Goal: Transaction & Acquisition: Subscribe to service/newsletter

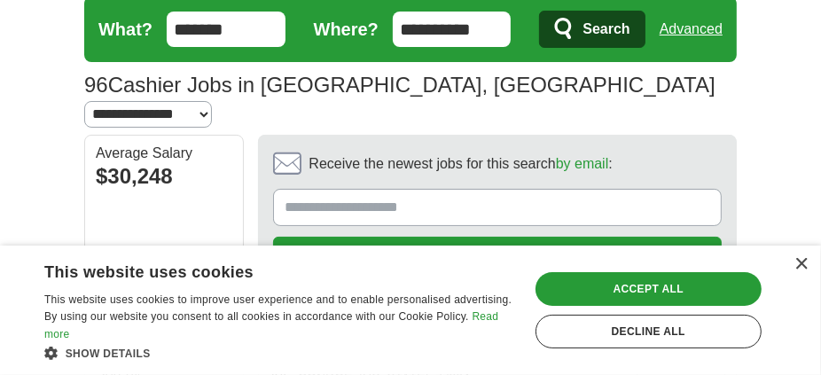
scroll to position [88, 0]
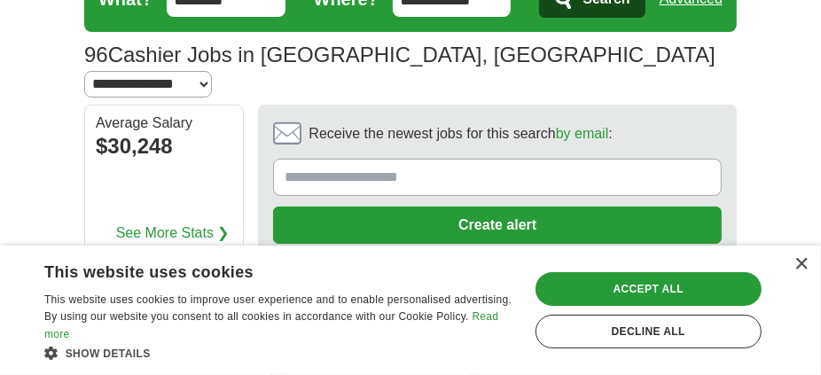
click at [471, 159] on input "Receive the newest jobs for this search by email :" at bounding box center [497, 177] width 449 height 37
type input "**********"
click at [538, 207] on button "Create alert" at bounding box center [497, 225] width 449 height 37
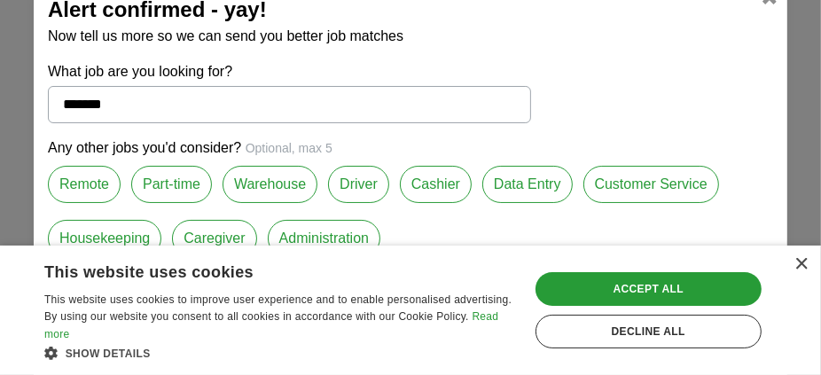
scroll to position [20, 0]
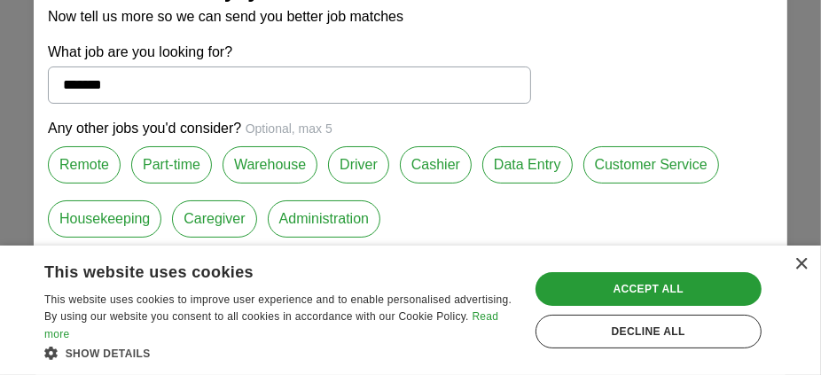
click at [656, 167] on label "Customer Service" at bounding box center [652, 164] width 136 height 37
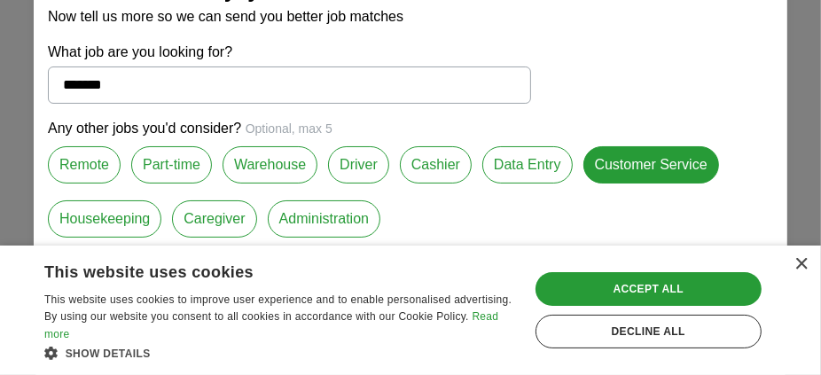
click at [444, 171] on label "Cashier" at bounding box center [436, 164] width 72 height 37
click at [801, 268] on div "×" at bounding box center [801, 264] width 13 height 13
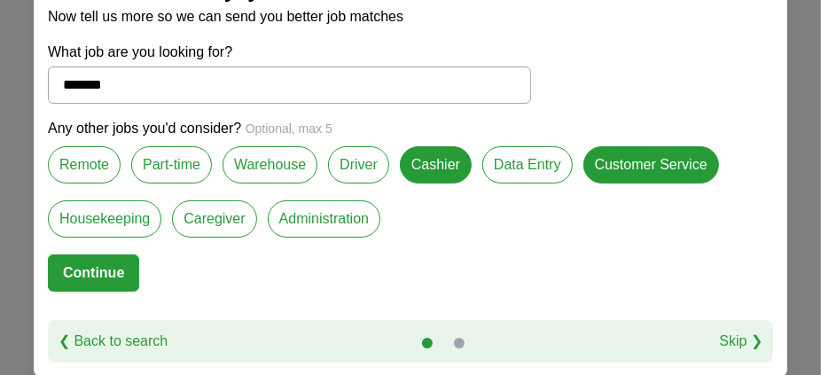
click at [108, 278] on button "Continue" at bounding box center [93, 273] width 91 height 37
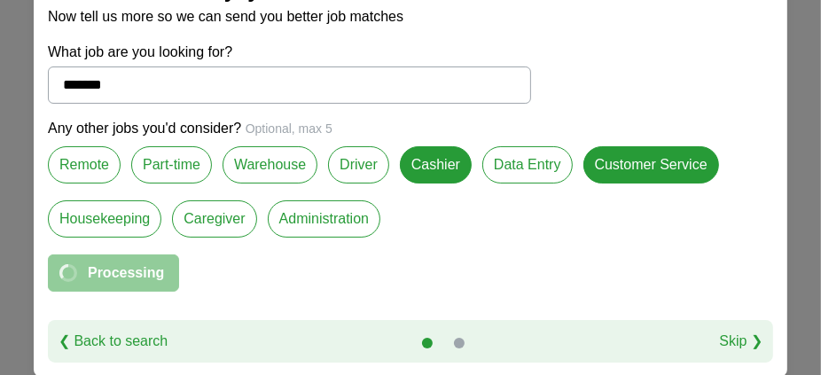
select select "*"
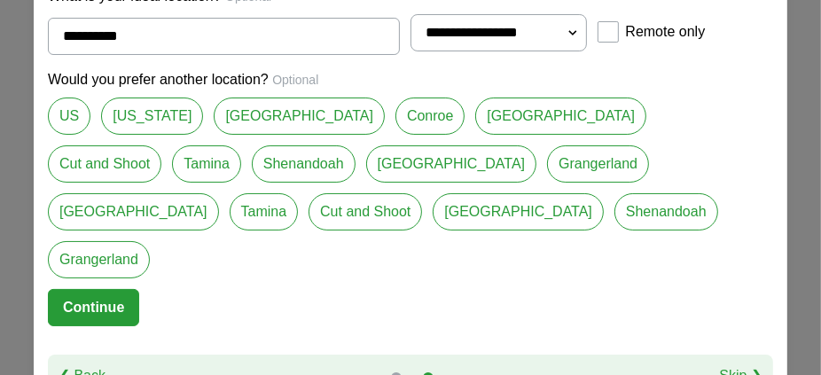
scroll to position [9, 0]
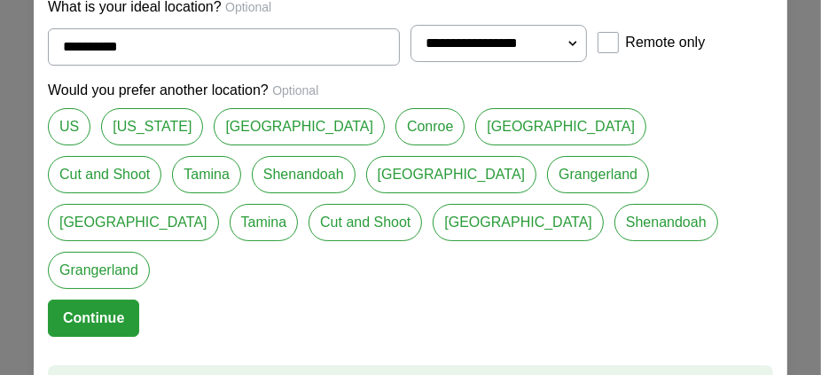
click at [396, 144] on link "Conroe" at bounding box center [430, 126] width 69 height 37
click at [127, 145] on link "[US_STATE]" at bounding box center [152, 126] width 102 height 37
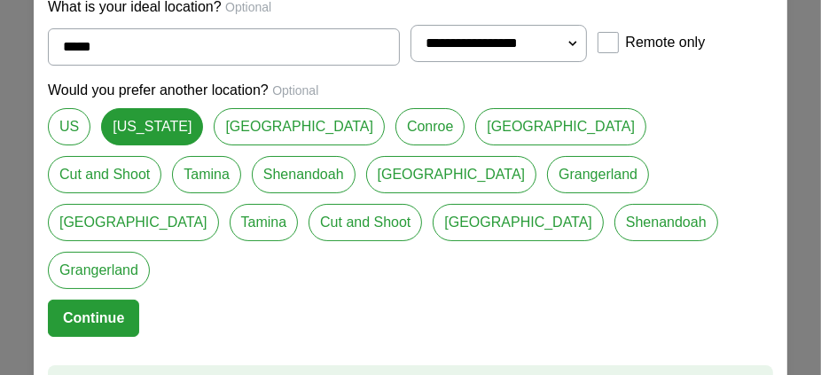
click at [396, 145] on link "Conroe" at bounding box center [430, 126] width 69 height 37
type input "******"
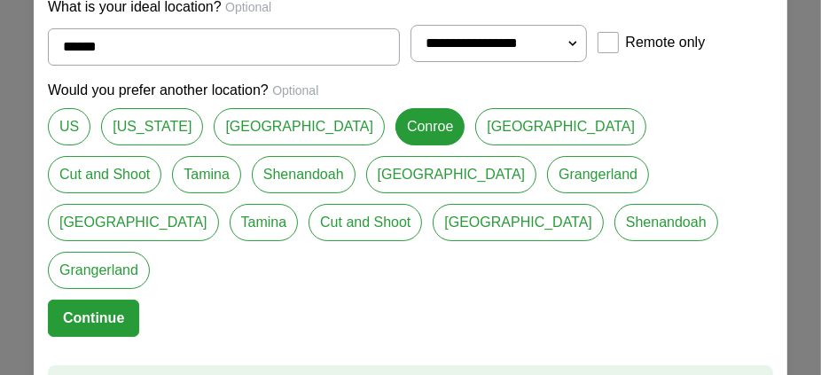
scroll to position [31, 0]
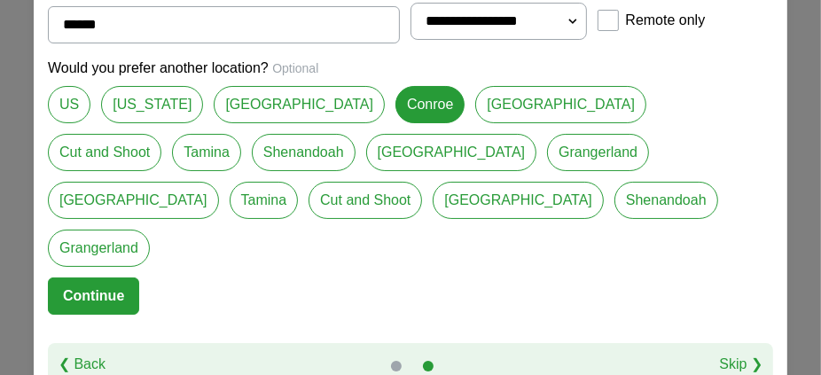
click at [97, 278] on button "Continue" at bounding box center [93, 296] width 91 height 37
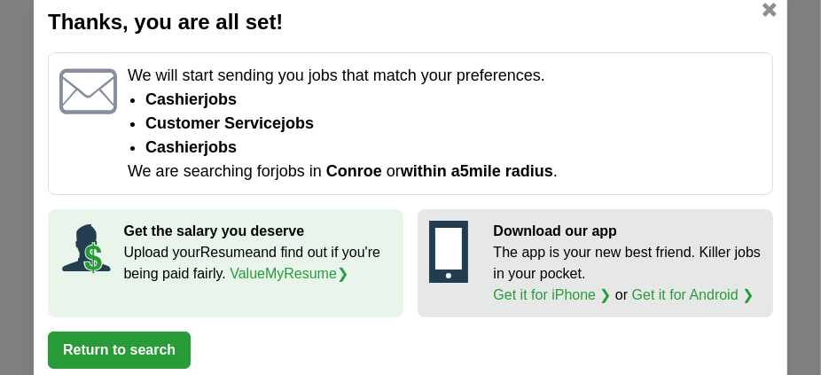
scroll to position [265, 0]
click at [148, 342] on button "Return to search" at bounding box center [119, 350] width 143 height 37
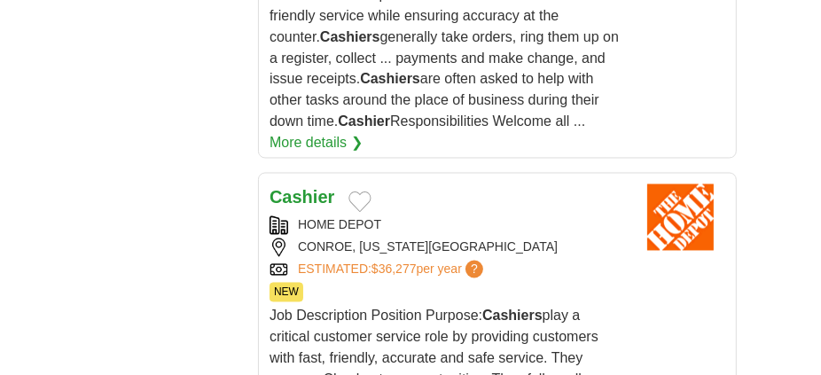
scroll to position [1862, 0]
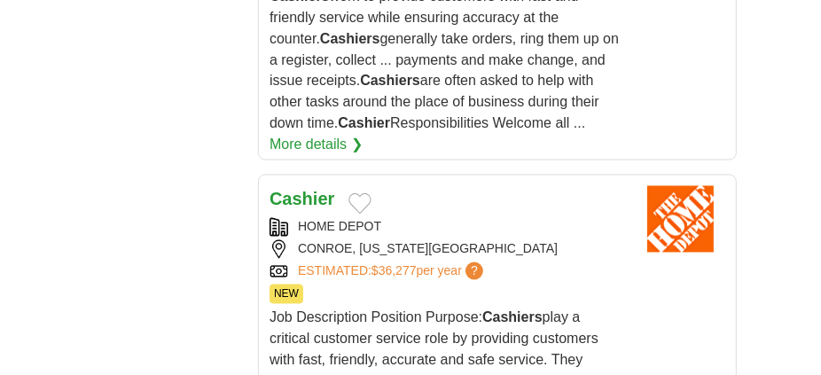
click at [704, 186] on img at bounding box center [681, 219] width 89 height 67
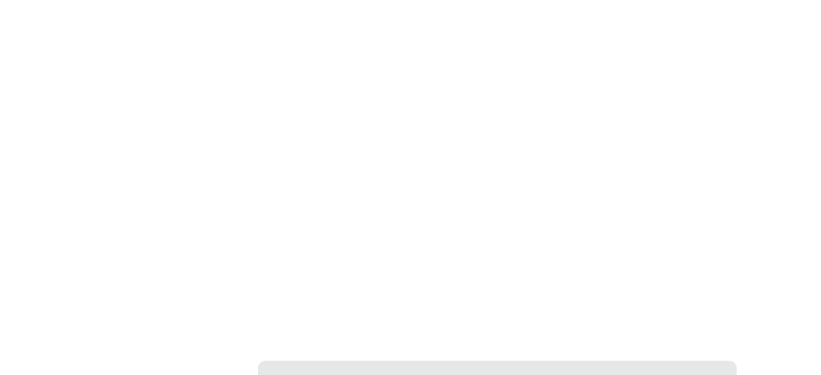
scroll to position [3814, 0]
